Goal: Check status: Check status

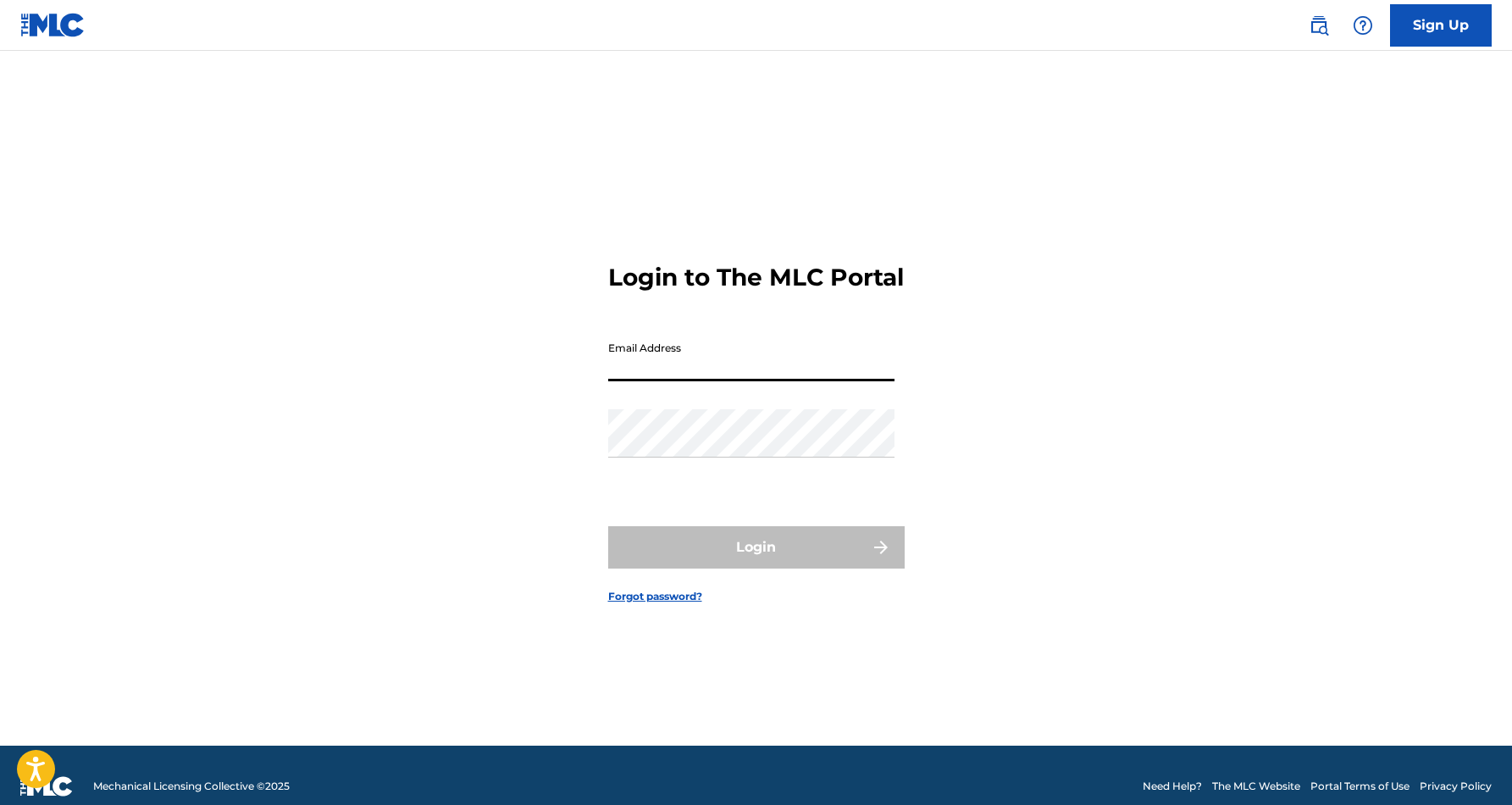
type input "[EMAIL_ADDRESS][DOMAIN_NAME]"
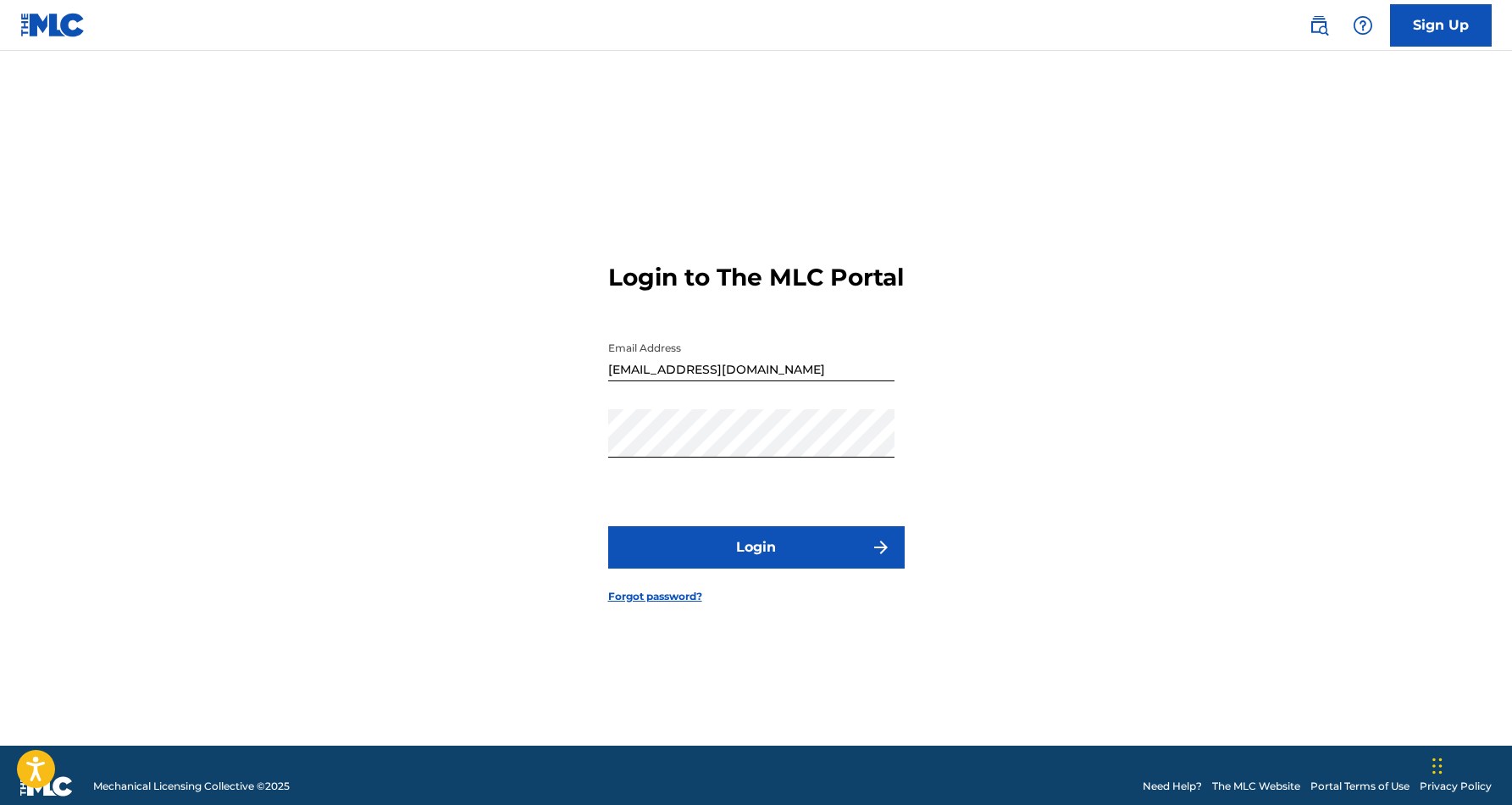
click at [677, 559] on button "Login" at bounding box center [757, 546] width 297 height 42
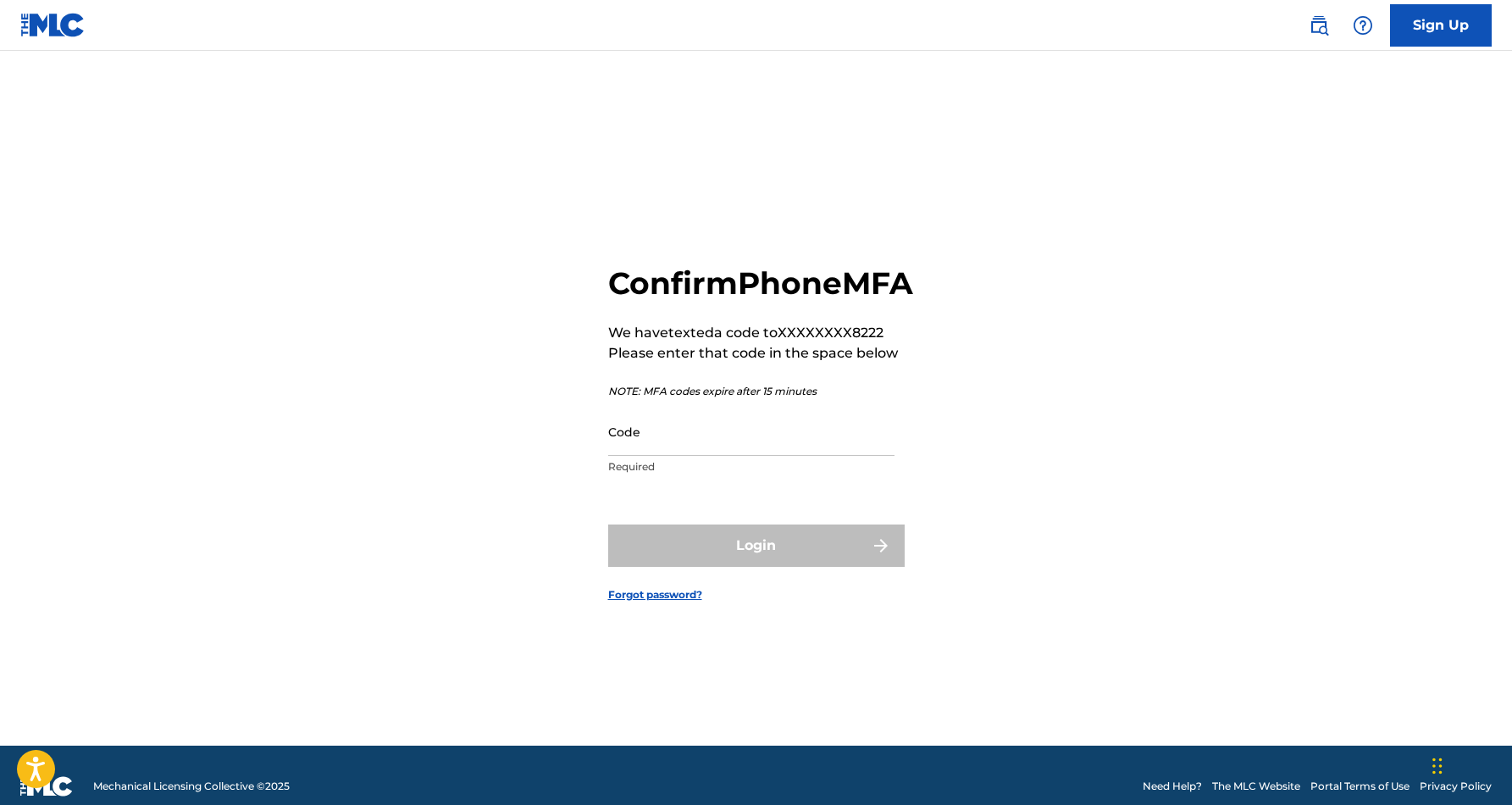
click at [638, 456] on input "Code" at bounding box center [751, 431] width 287 height 49
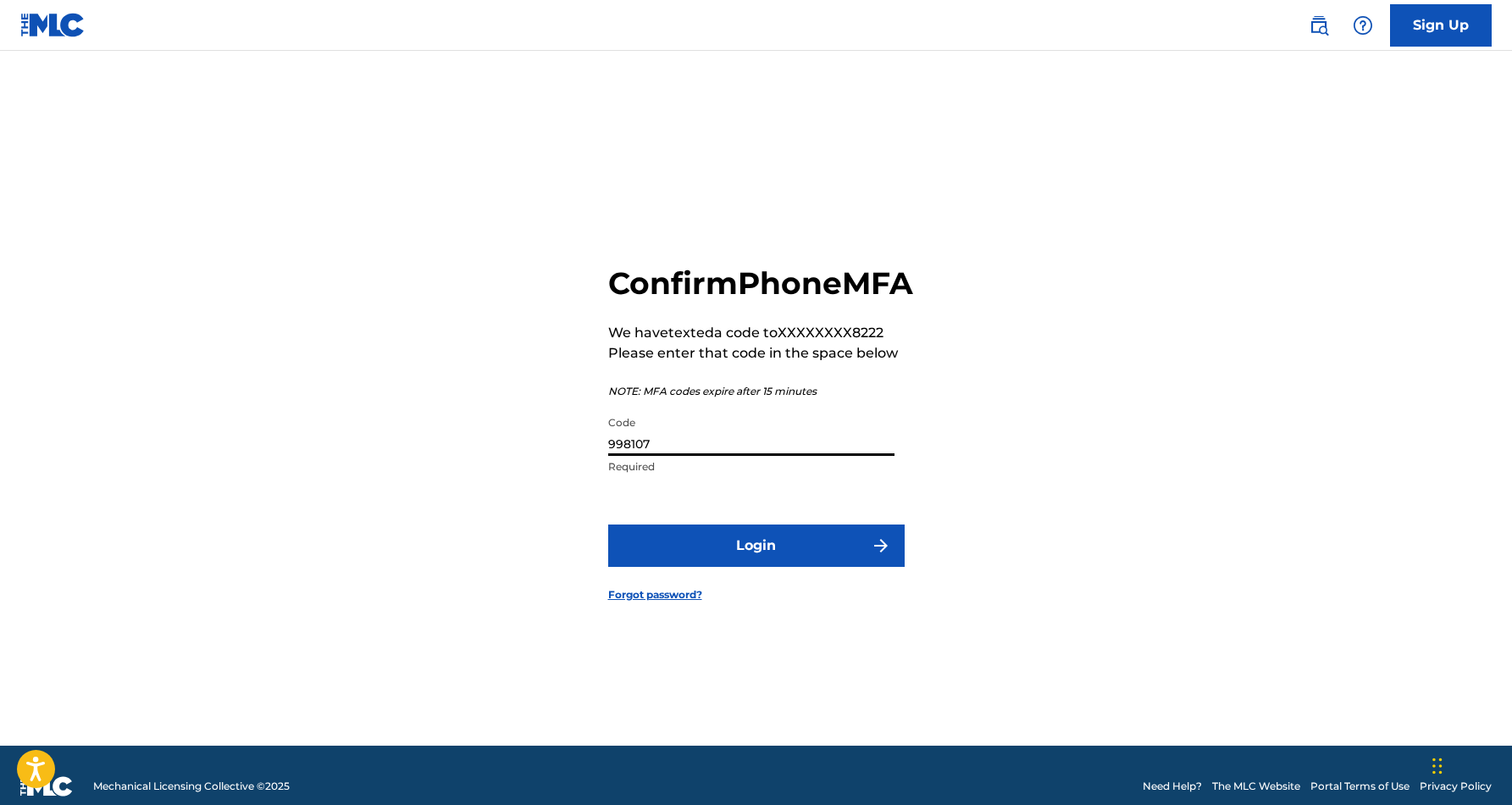
type input "998107"
click at [609, 525] on button "Login" at bounding box center [757, 545] width 297 height 42
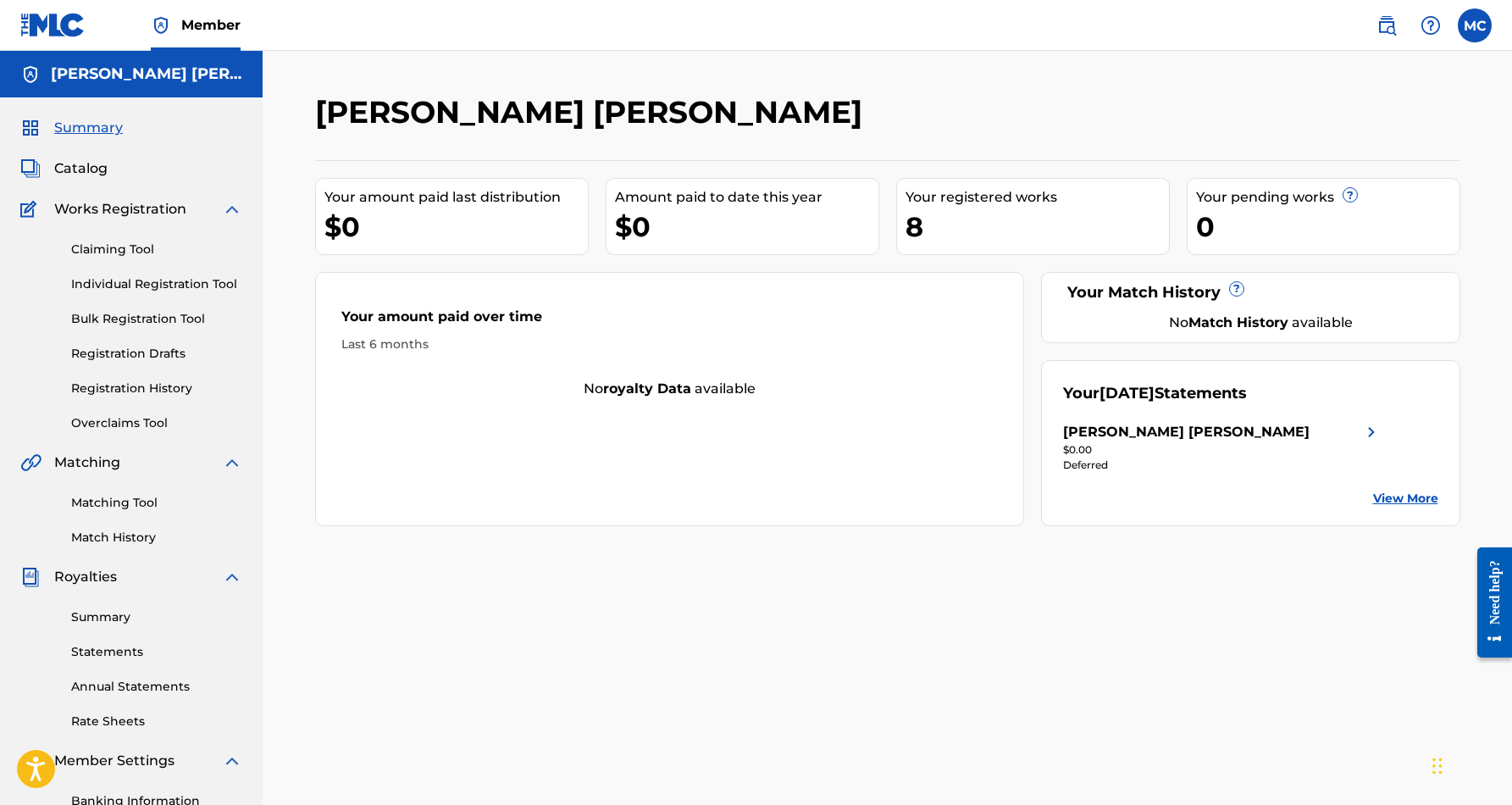
click at [1404, 499] on link "View More" at bounding box center [1406, 498] width 65 height 18
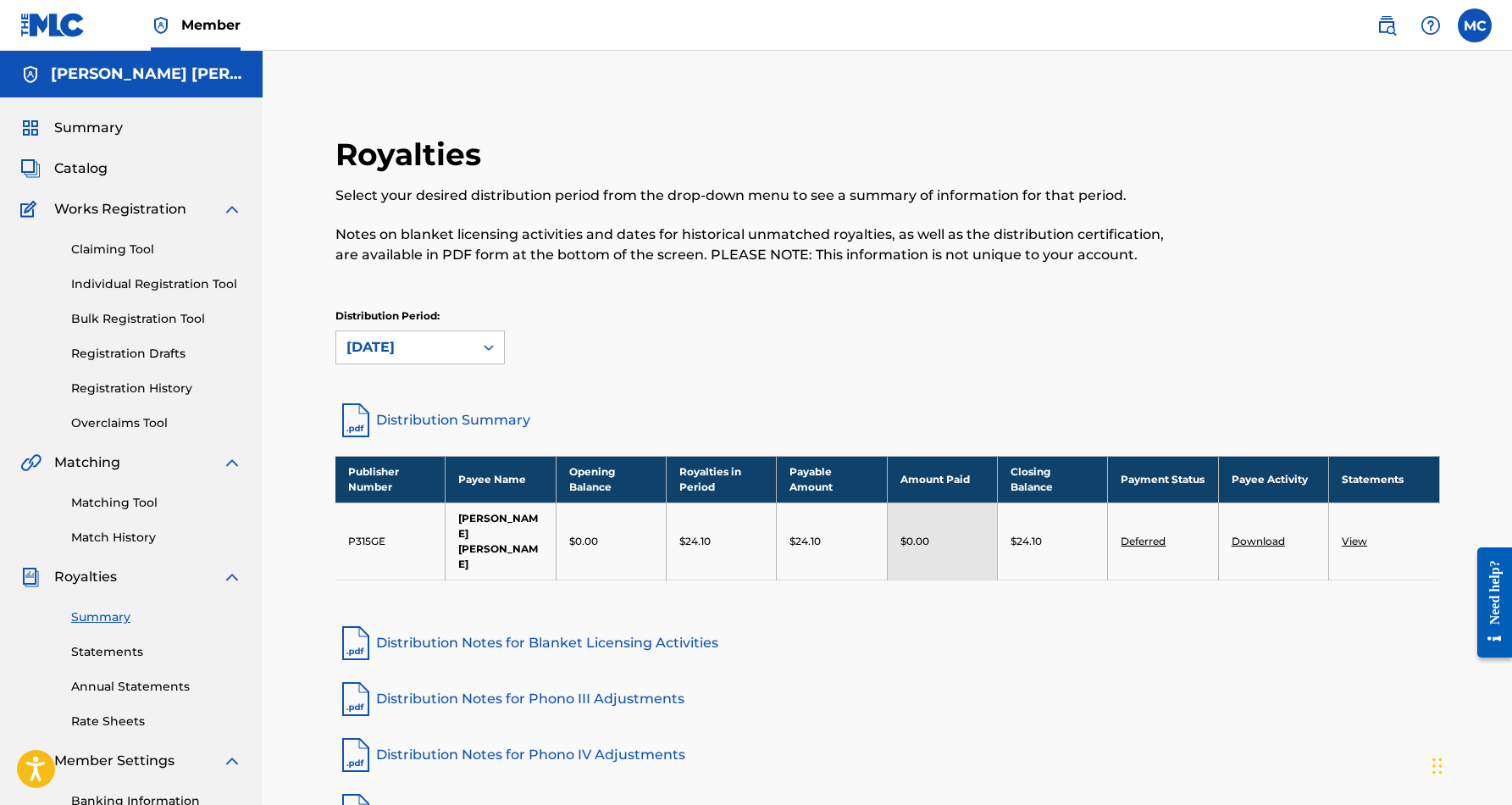
click at [60, 129] on span "Summary" at bounding box center [88, 128] width 68 height 21
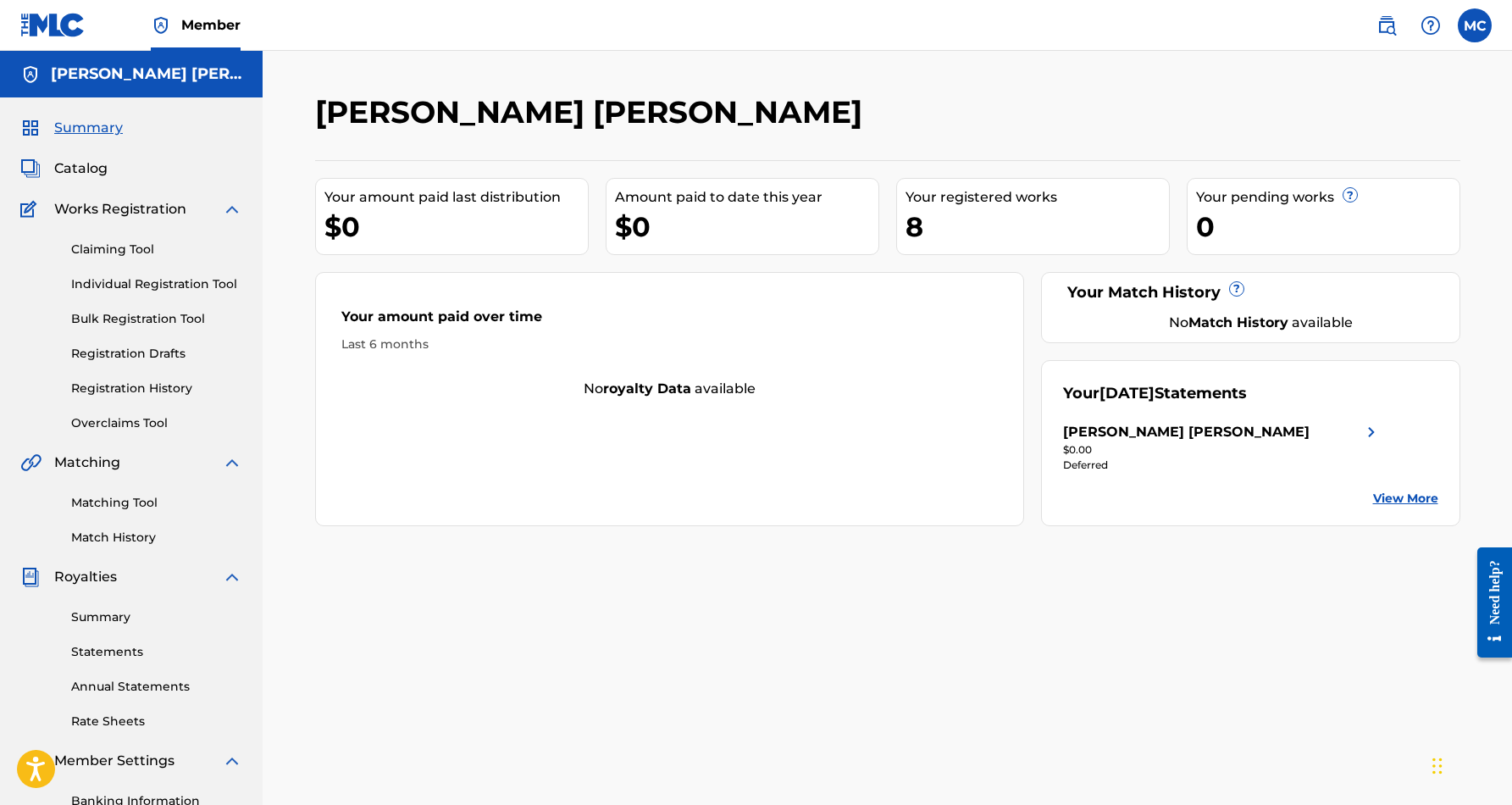
click at [921, 230] on div "8" at bounding box center [1037, 226] width 263 height 38
